Goal: Navigation & Orientation: Find specific page/section

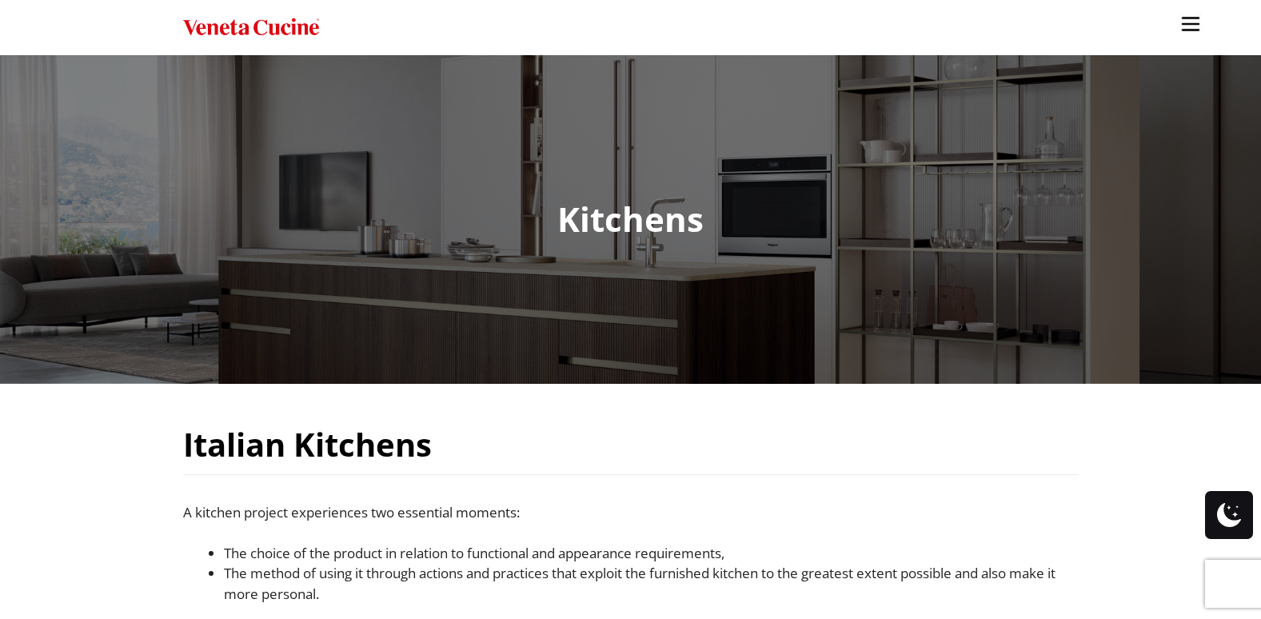
click at [1199, 18] on img "Site" at bounding box center [1191, 24] width 24 height 24
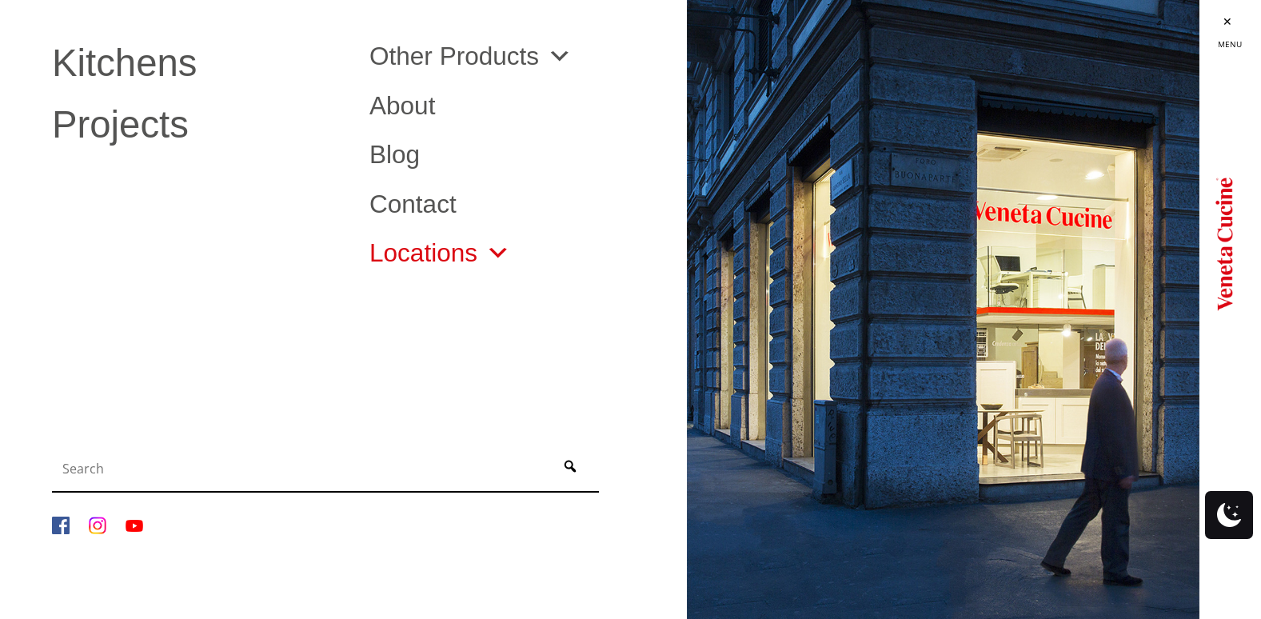
click at [409, 250] on link "Locations" at bounding box center [440, 254] width 142 height 26
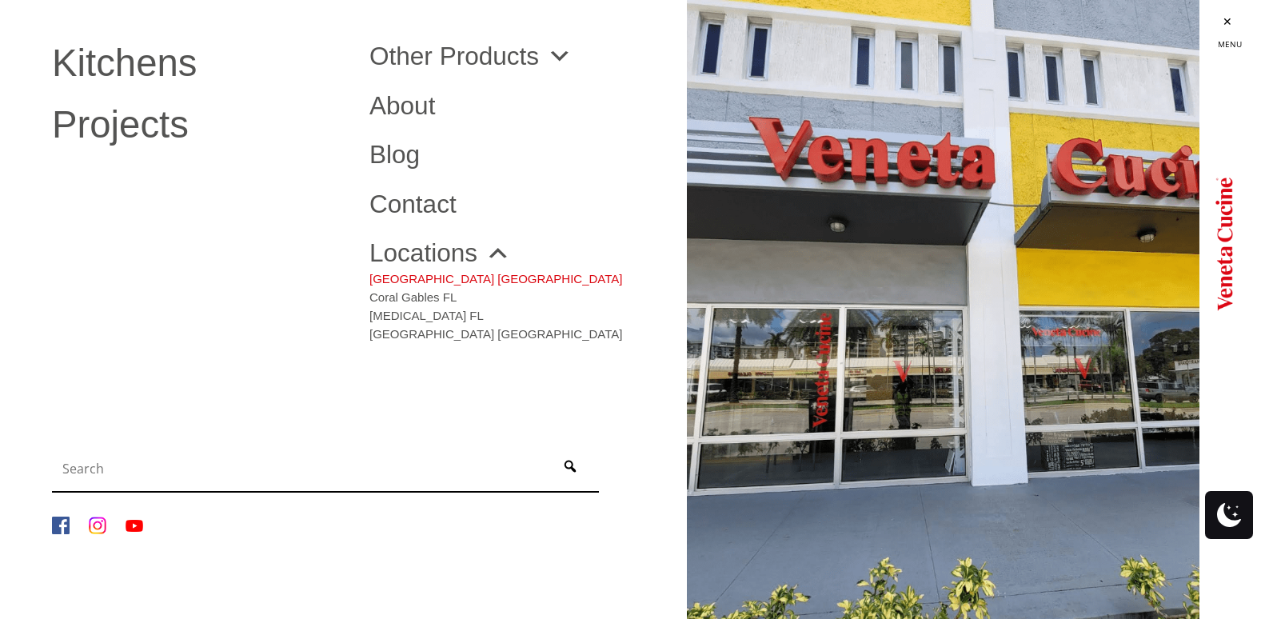
click at [411, 279] on link "[GEOGRAPHIC_DATA] [GEOGRAPHIC_DATA]" at bounding box center [495, 275] width 253 height 18
